Goal: Navigation & Orientation: Find specific page/section

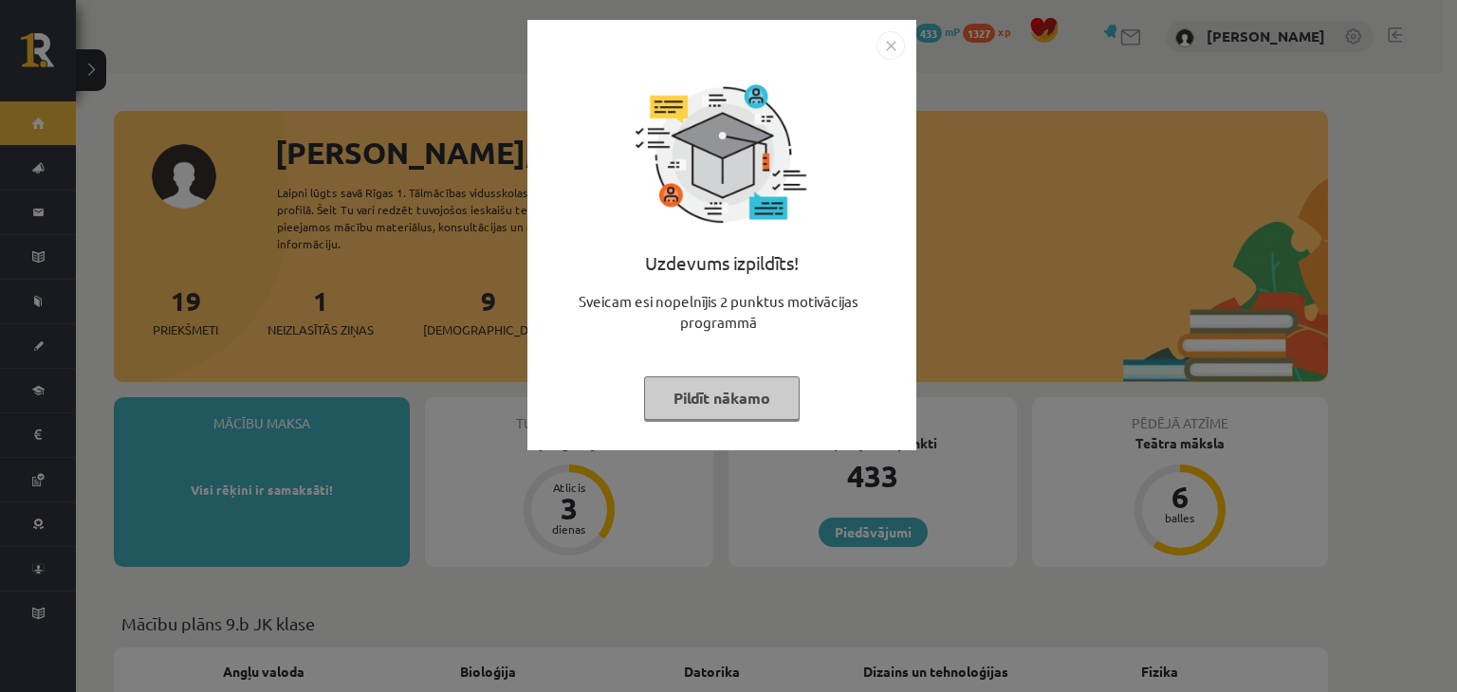
click at [691, 404] on button "Pildīt nākamo" at bounding box center [722, 399] width 156 height 44
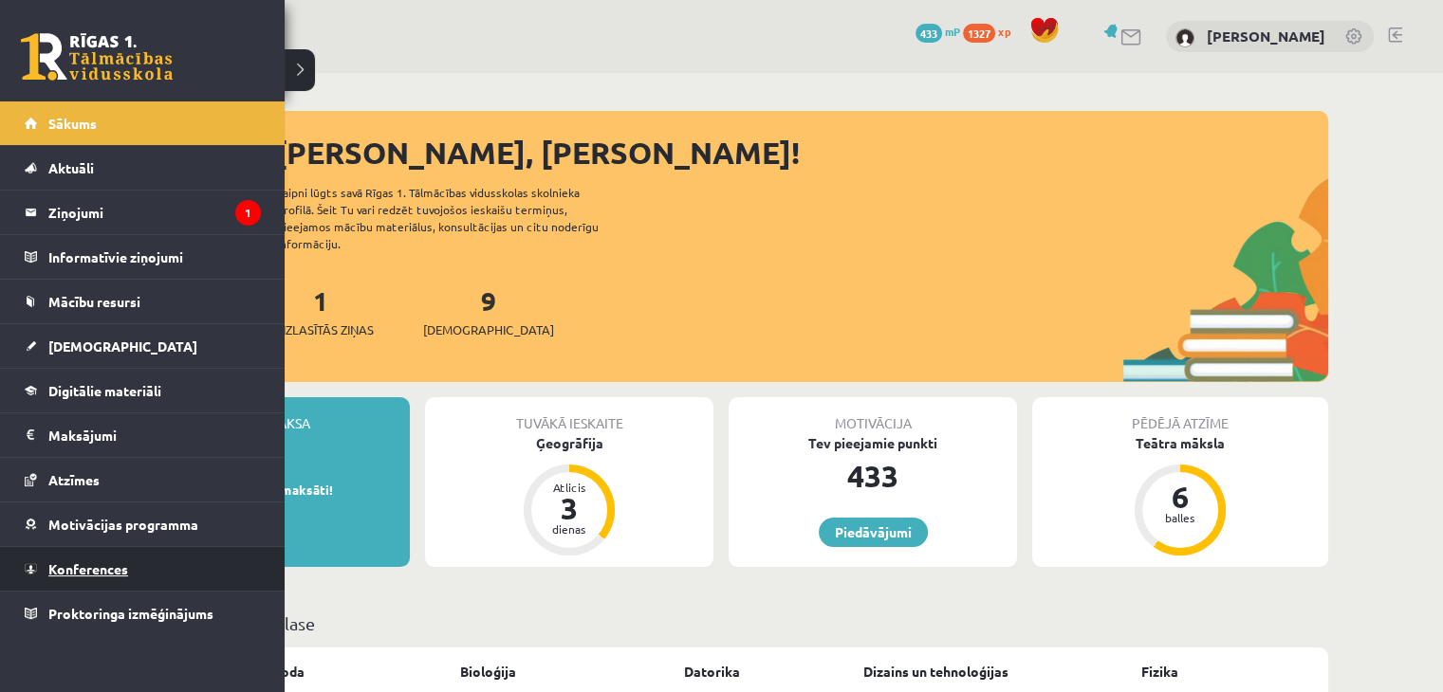
click at [186, 568] on link "Konferences" at bounding box center [143, 569] width 236 height 44
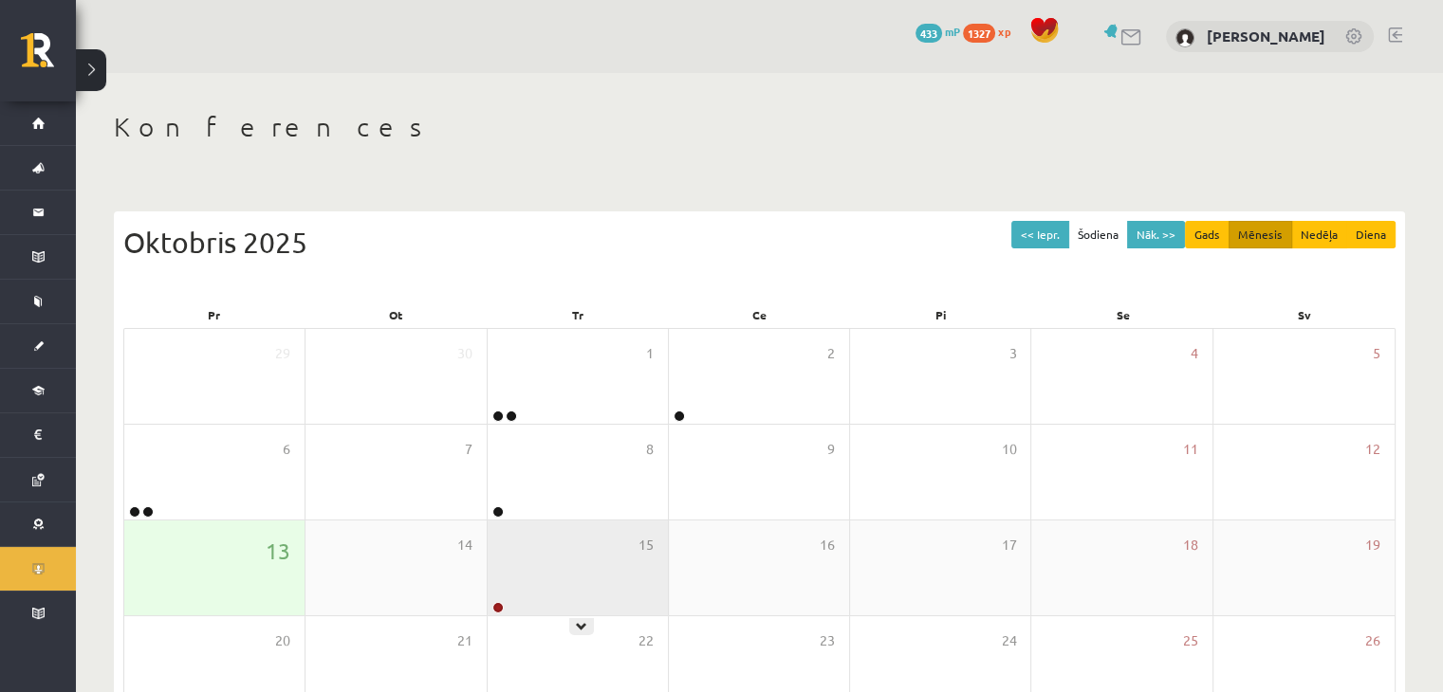
click at [541, 552] on div "15" at bounding box center [578, 568] width 180 height 95
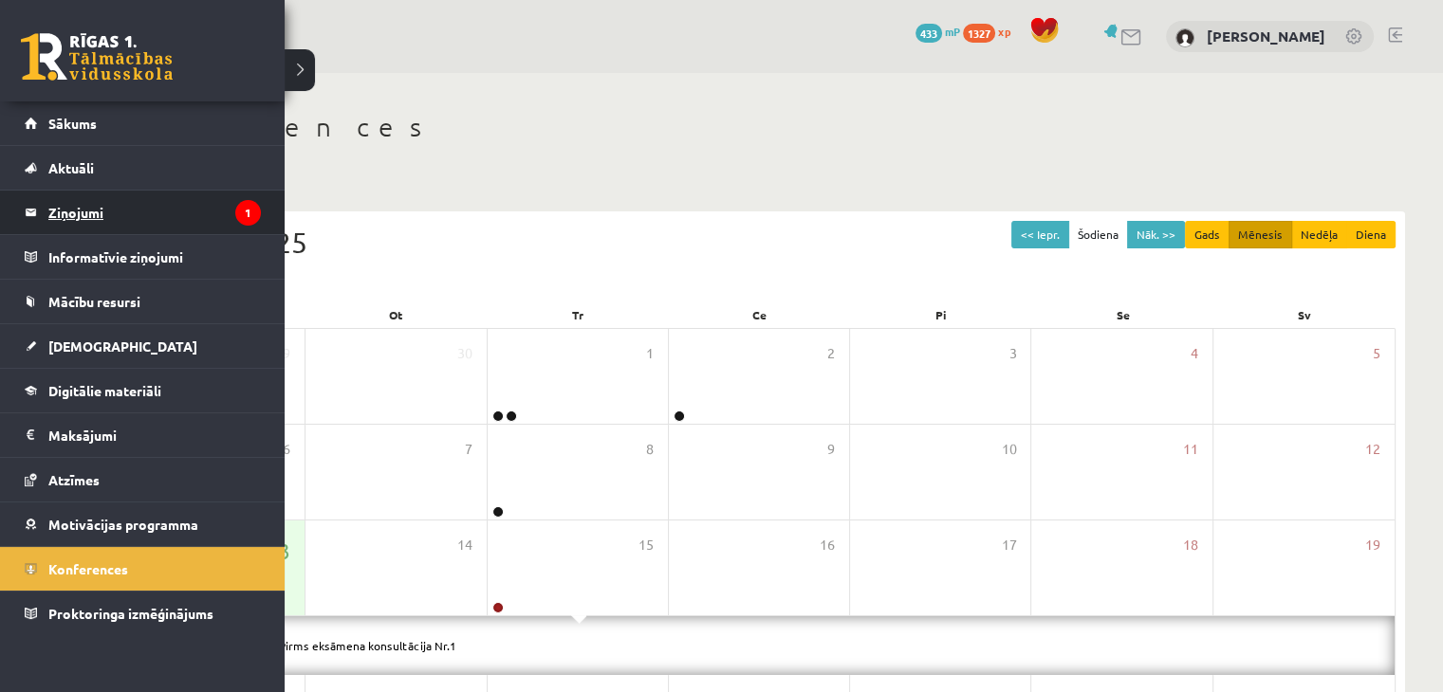
click at [72, 206] on legend "Ziņojumi 1" at bounding box center [154, 213] width 212 height 44
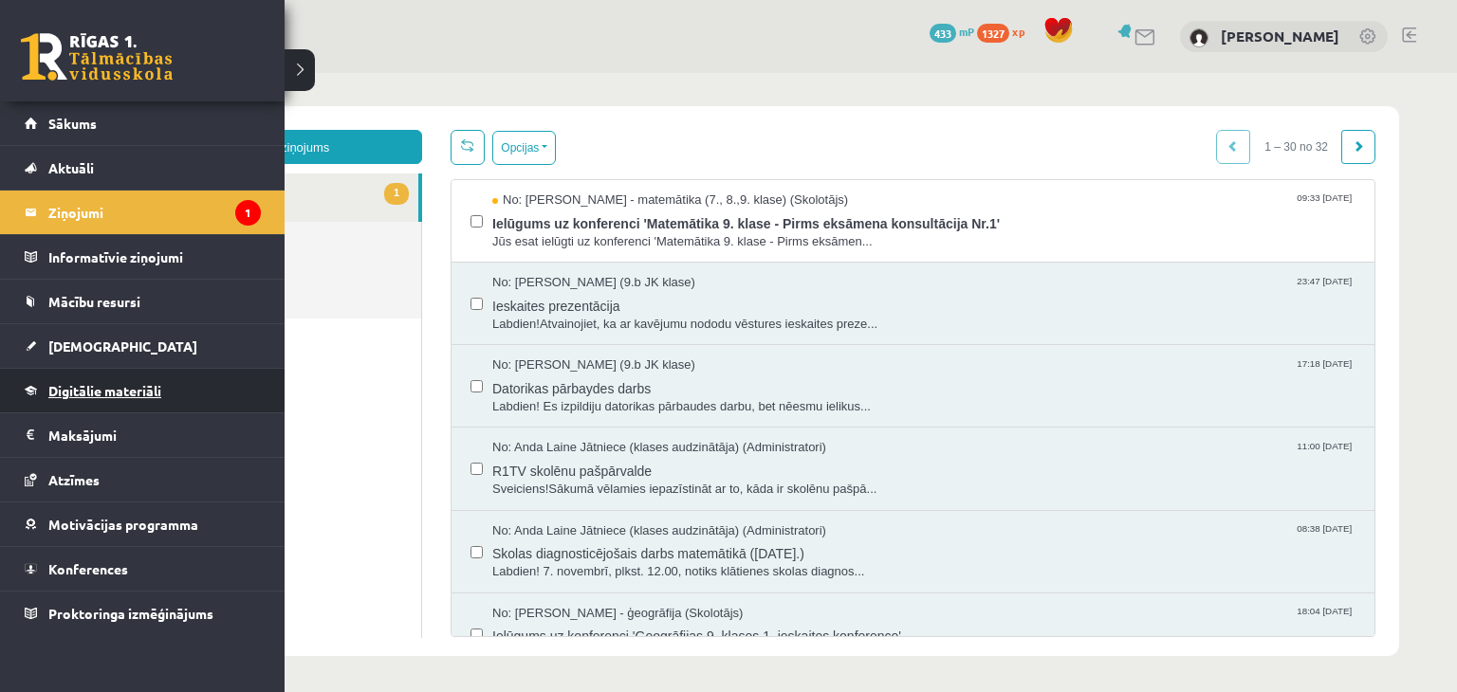
click at [202, 377] on link "Digitālie materiāli" at bounding box center [143, 391] width 236 height 44
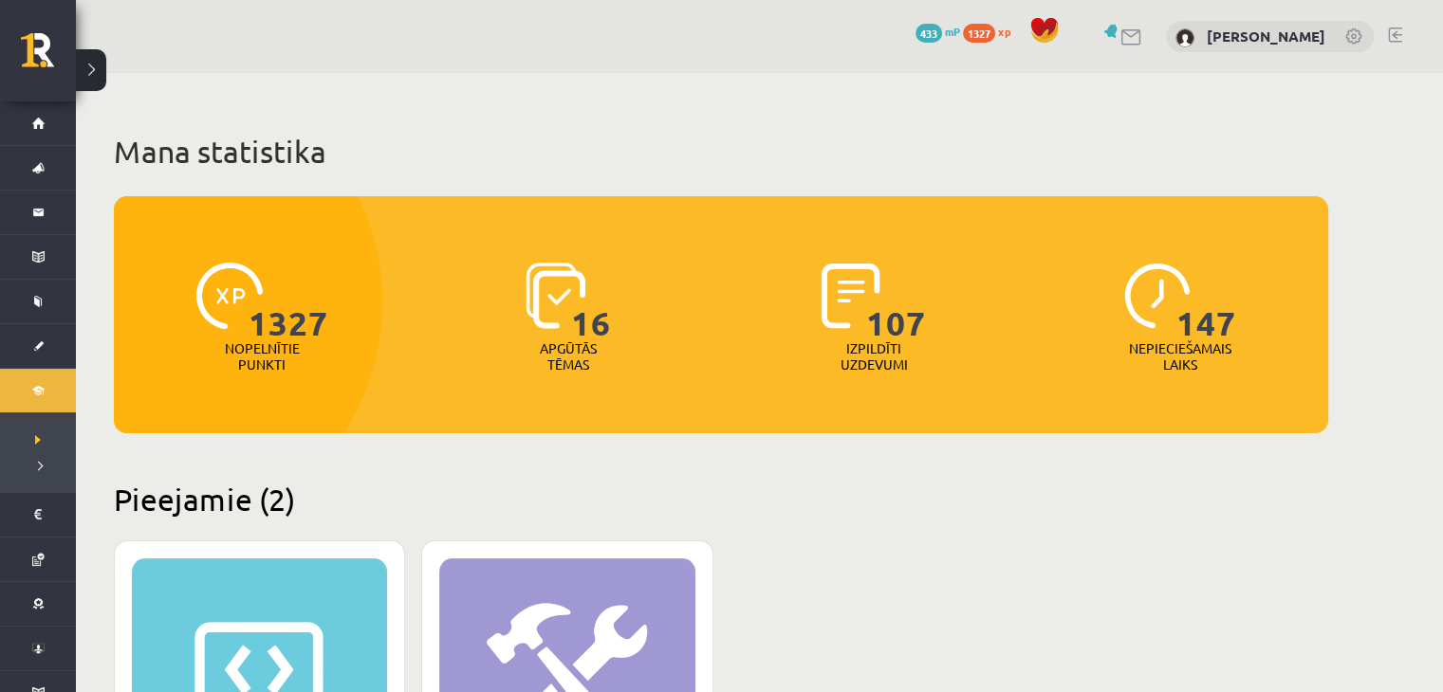
scroll to position [491, 0]
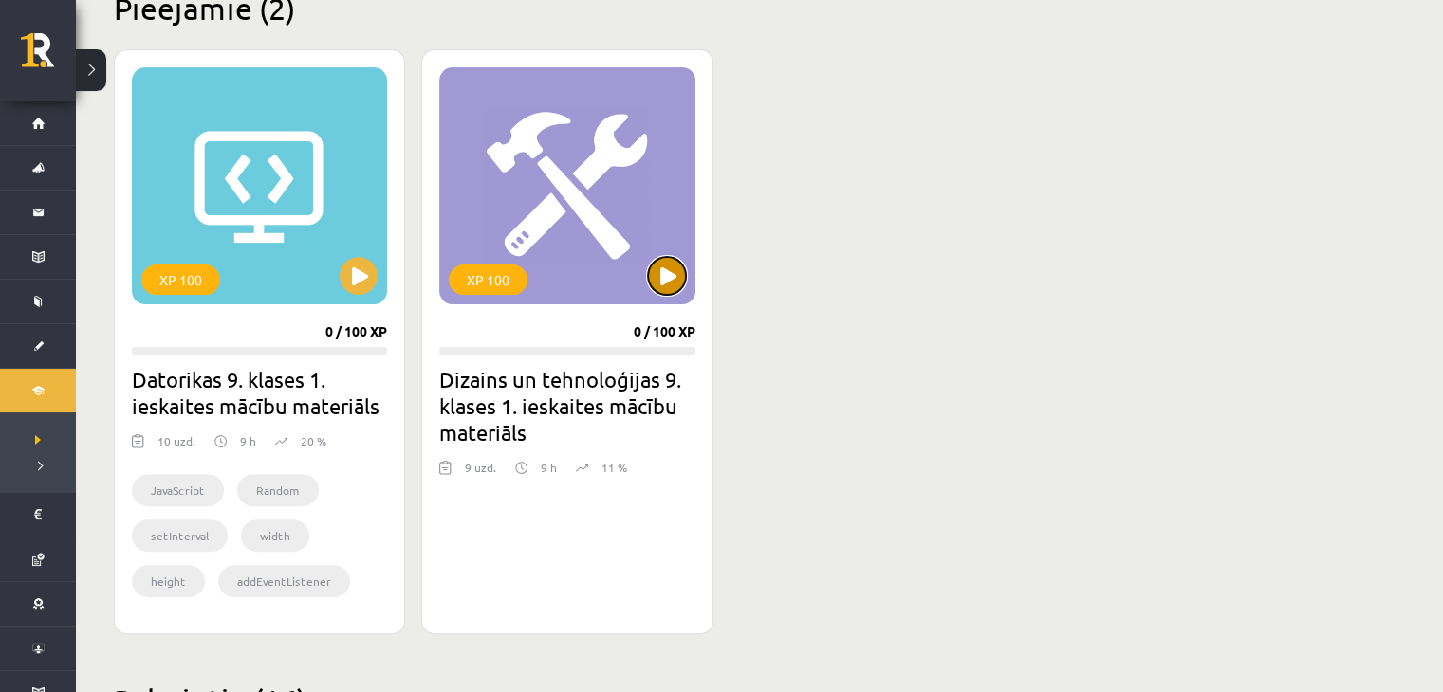
click at [656, 273] on button at bounding box center [667, 276] width 38 height 38
